Goal: Navigation & Orientation: Find specific page/section

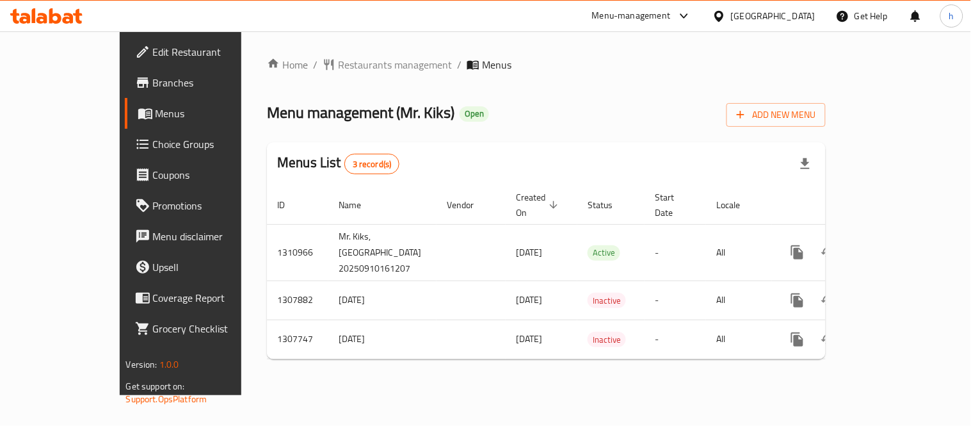
click at [78, 17] on icon at bounding box center [77, 16] width 9 height 15
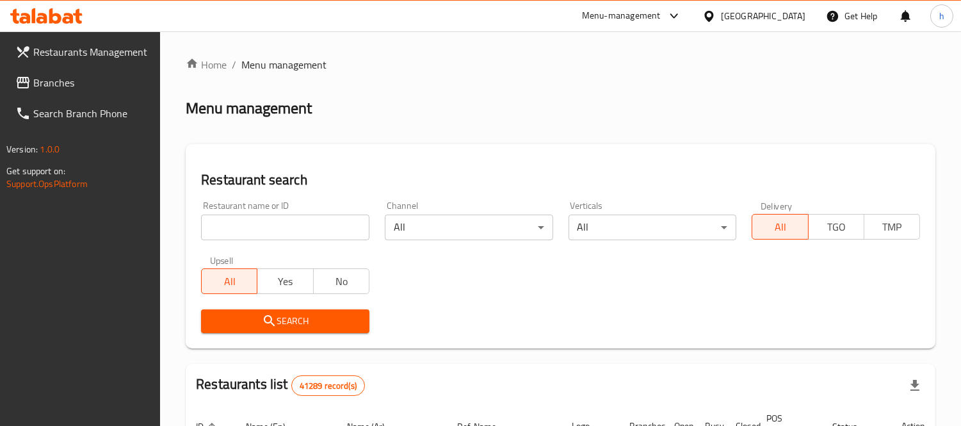
click at [56, 81] on span "Branches" at bounding box center [91, 82] width 117 height 15
